Goal: Use online tool/utility: Utilize a website feature to perform a specific function

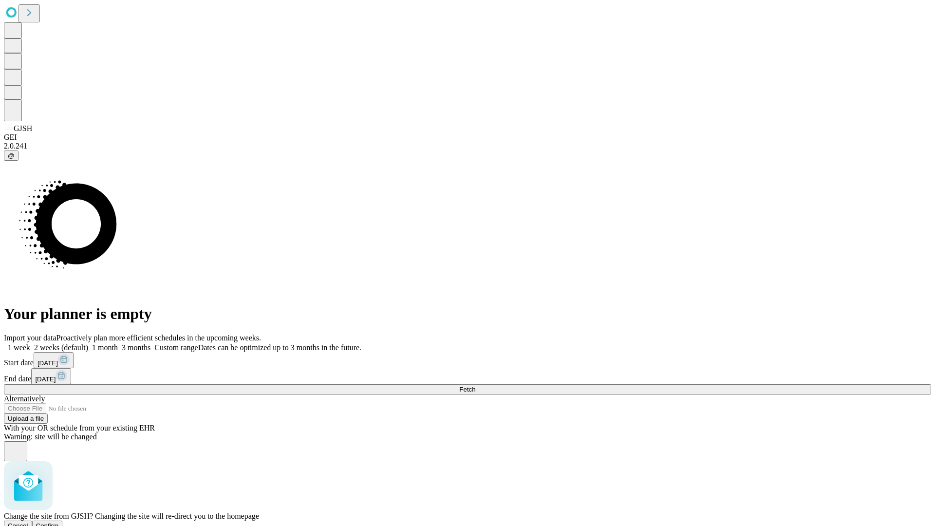
click at [59, 522] on span "Confirm" at bounding box center [47, 525] width 23 height 7
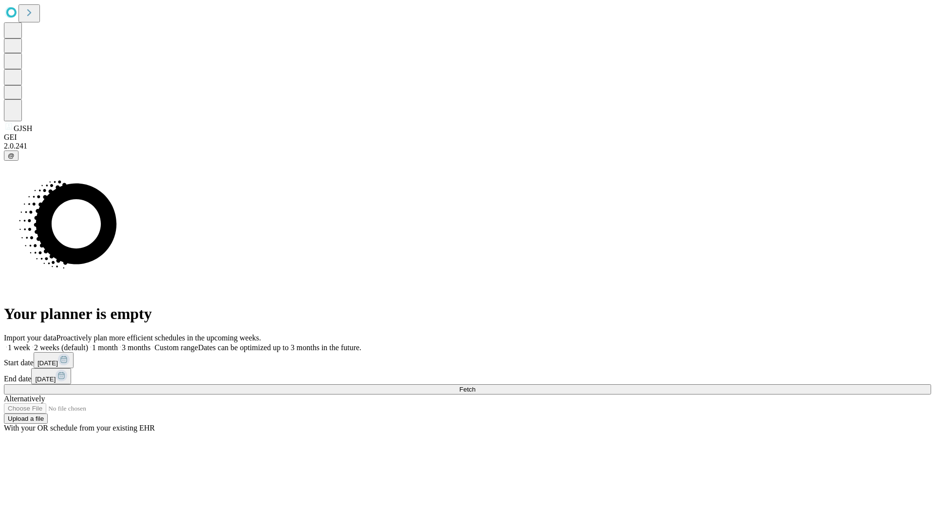
click at [118, 343] on label "1 month" at bounding box center [103, 347] width 30 height 8
click at [475, 386] on span "Fetch" at bounding box center [467, 389] width 16 height 7
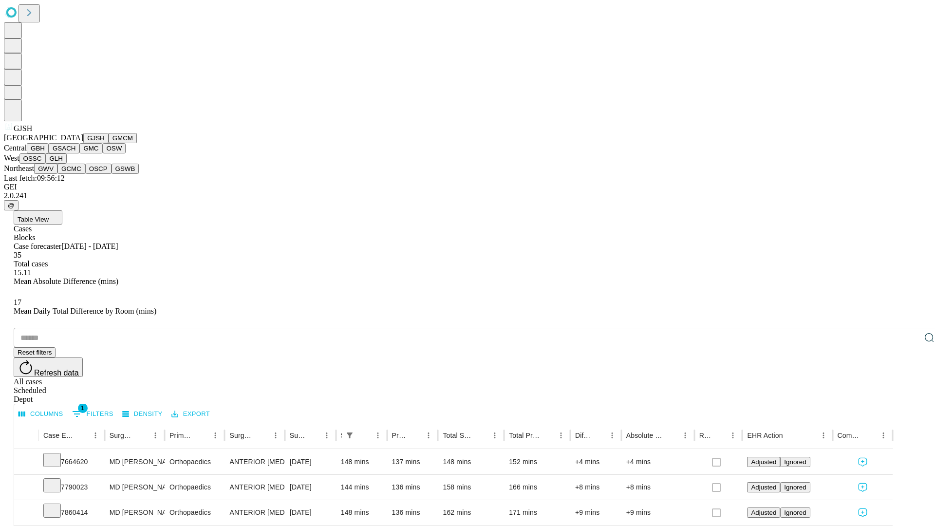
click at [109, 143] on button "GMCM" at bounding box center [123, 138] width 28 height 10
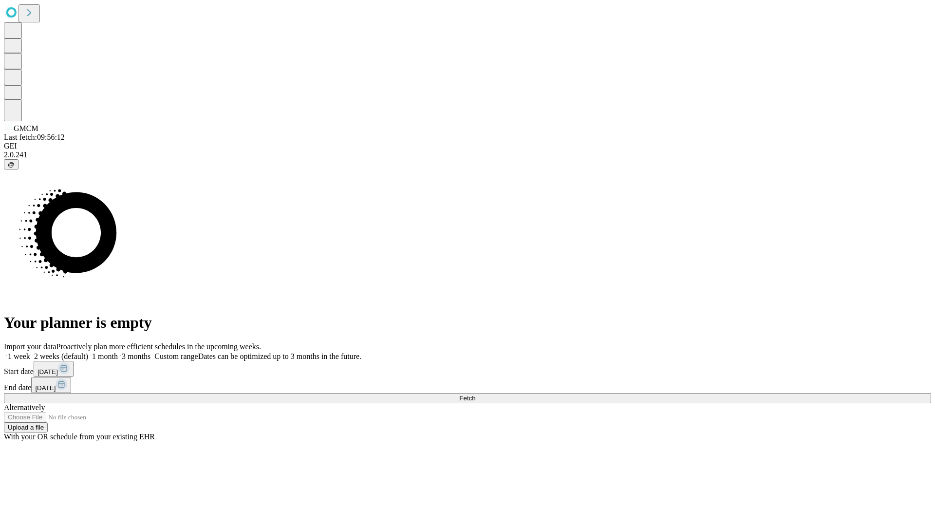
click at [118, 352] on label "1 month" at bounding box center [103, 356] width 30 height 8
click at [475, 394] on span "Fetch" at bounding box center [467, 397] width 16 height 7
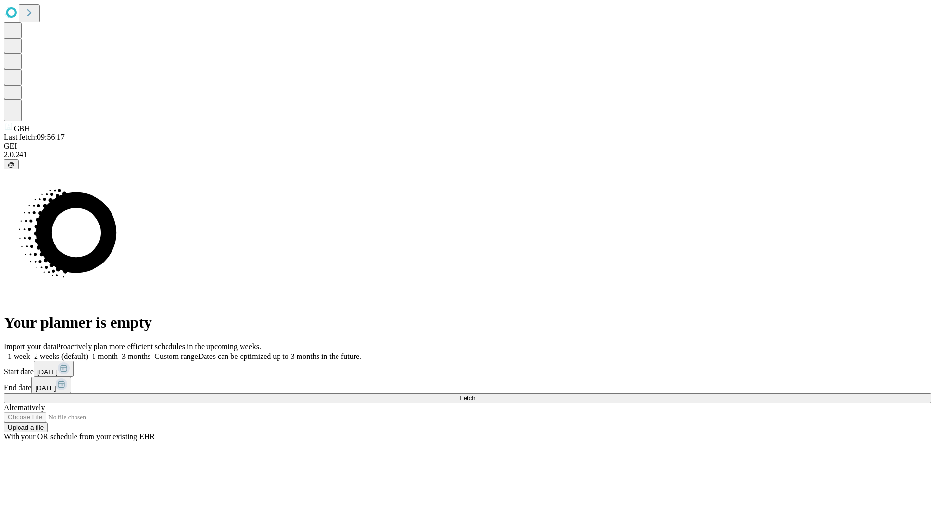
click at [118, 352] on label "1 month" at bounding box center [103, 356] width 30 height 8
click at [475, 394] on span "Fetch" at bounding box center [467, 397] width 16 height 7
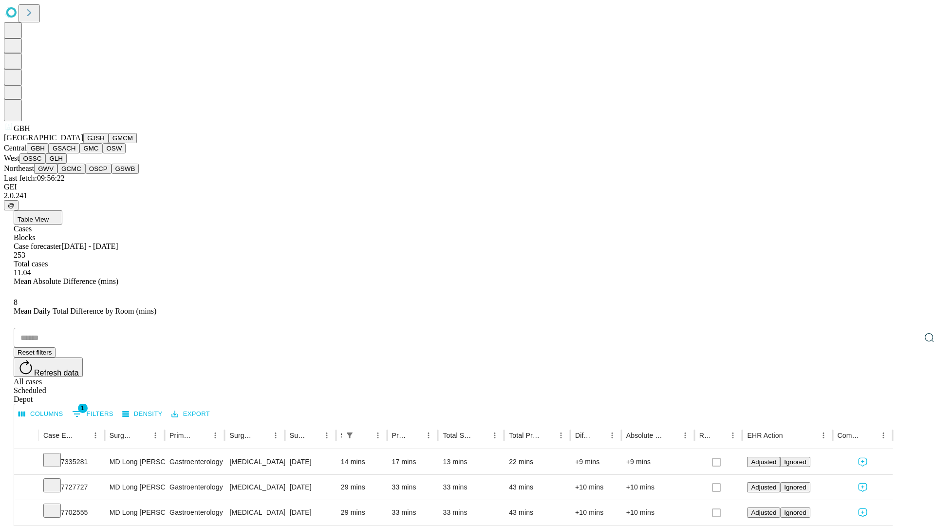
click at [75, 153] on button "GSACH" at bounding box center [64, 148] width 31 height 10
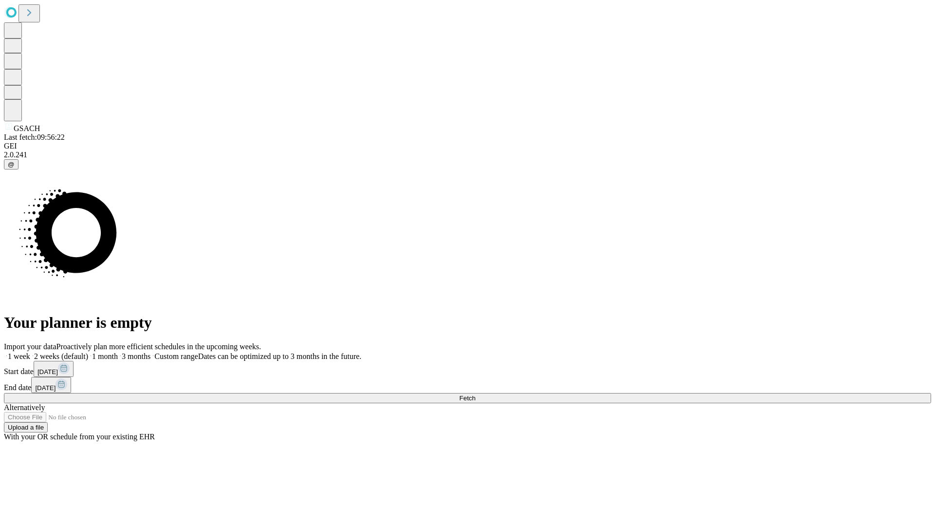
click at [118, 352] on label "1 month" at bounding box center [103, 356] width 30 height 8
click at [475, 394] on span "Fetch" at bounding box center [467, 397] width 16 height 7
click at [118, 352] on label "1 month" at bounding box center [103, 356] width 30 height 8
click at [475, 394] on span "Fetch" at bounding box center [467, 397] width 16 height 7
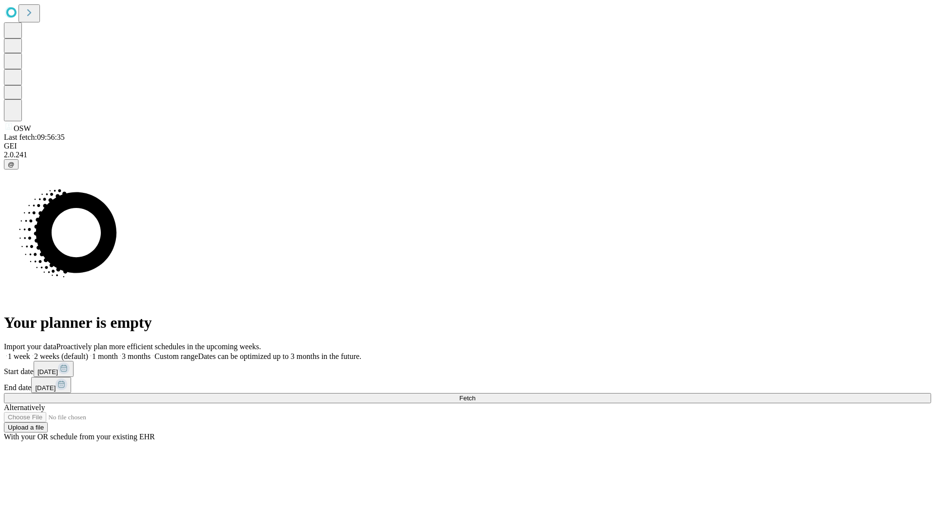
click at [118, 352] on label "1 month" at bounding box center [103, 356] width 30 height 8
click at [475, 394] on span "Fetch" at bounding box center [467, 397] width 16 height 7
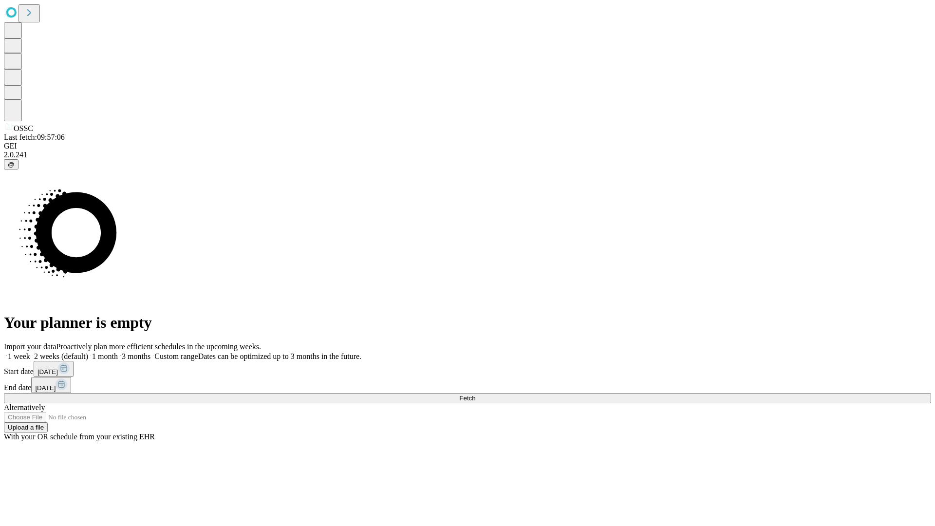
click at [118, 352] on label "1 month" at bounding box center [103, 356] width 30 height 8
click at [475, 394] on span "Fetch" at bounding box center [467, 397] width 16 height 7
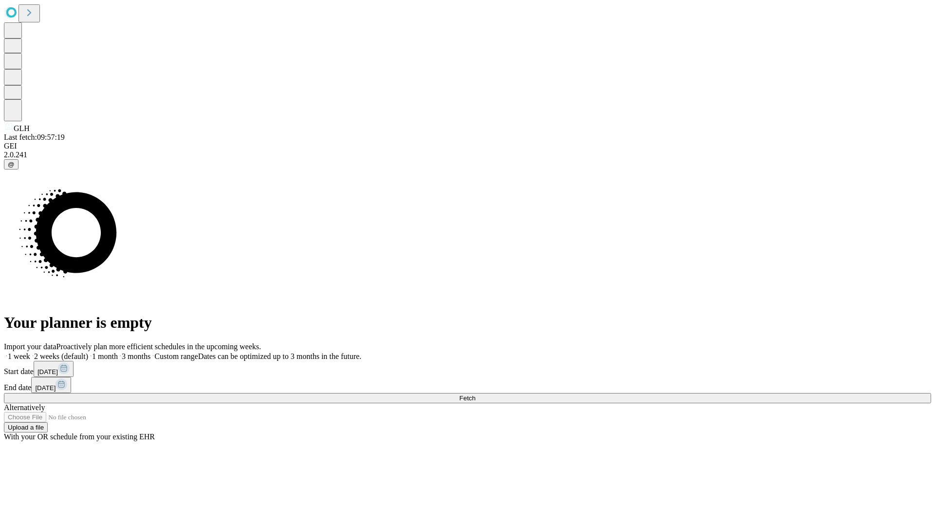
click at [118, 352] on label "1 month" at bounding box center [103, 356] width 30 height 8
click at [475, 394] on span "Fetch" at bounding box center [467, 397] width 16 height 7
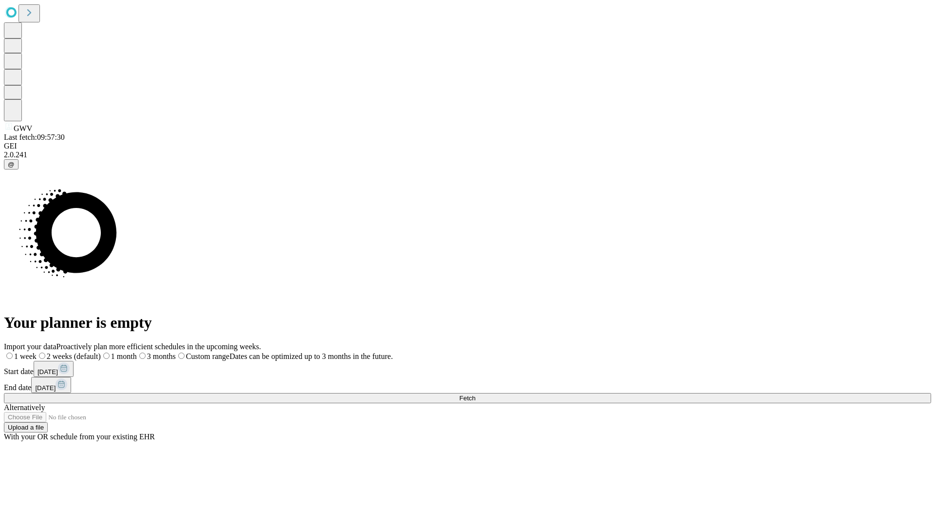
click at [137, 352] on label "1 month" at bounding box center [119, 356] width 36 height 8
click at [475, 394] on span "Fetch" at bounding box center [467, 397] width 16 height 7
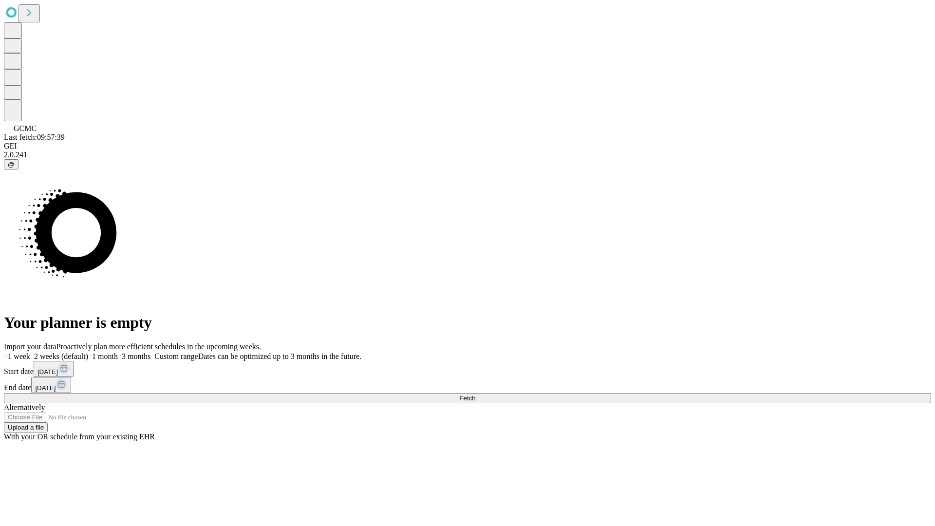
click at [118, 352] on label "1 month" at bounding box center [103, 356] width 30 height 8
click at [475, 394] on span "Fetch" at bounding box center [467, 397] width 16 height 7
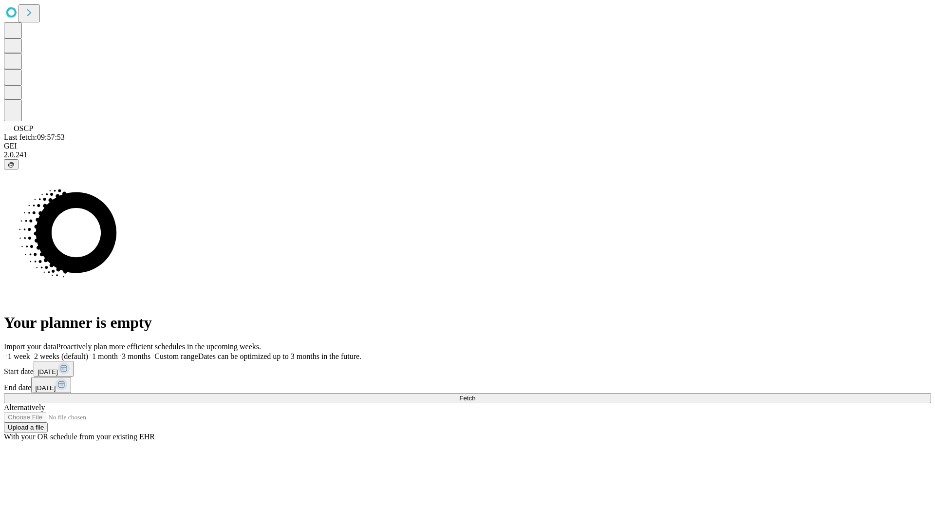
click at [118, 352] on label "1 month" at bounding box center [103, 356] width 30 height 8
click at [475, 394] on span "Fetch" at bounding box center [467, 397] width 16 height 7
